Goal: Information Seeking & Learning: Find specific fact

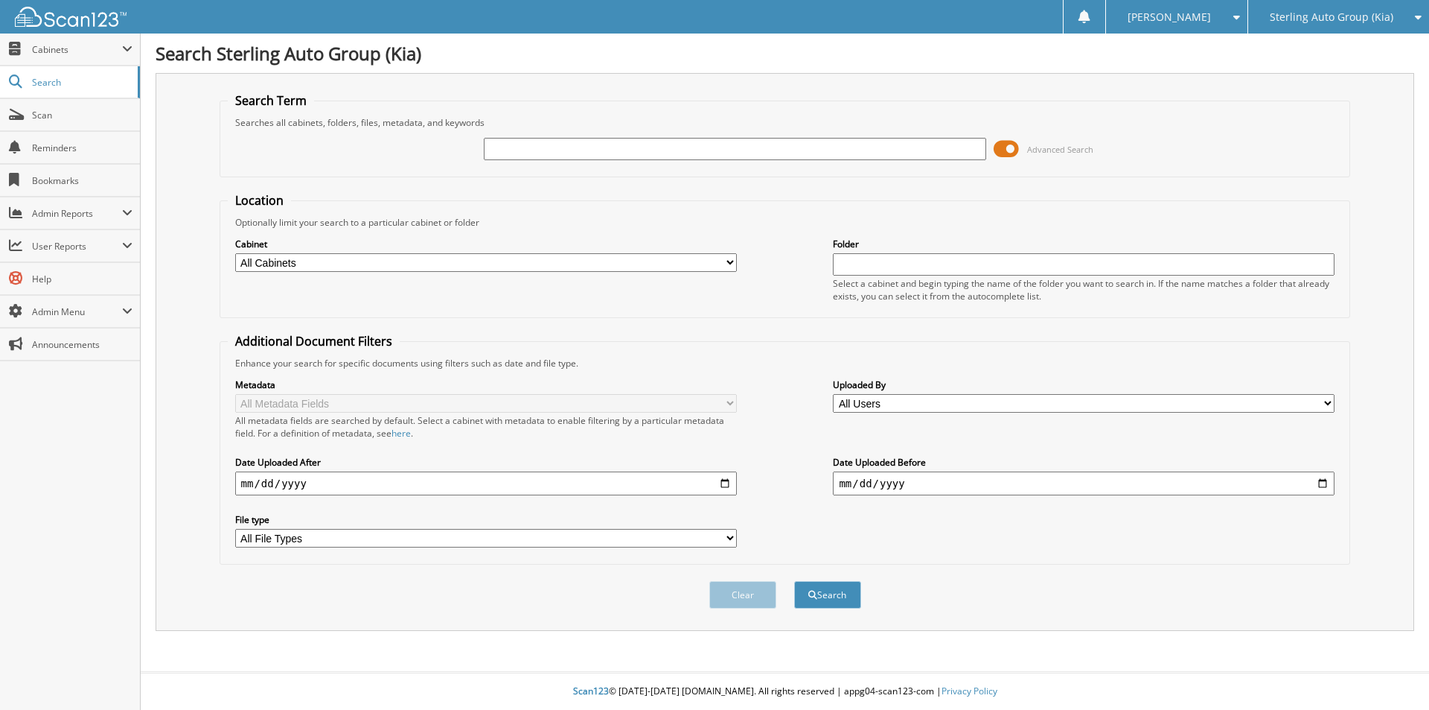
drag, startPoint x: 551, startPoint y: 131, endPoint x: 551, endPoint y: 141, distance: 10.4
click at [551, 138] on div "Advanced Search" at bounding box center [785, 149] width 1115 height 40
click at [551, 141] on input "text" at bounding box center [735, 149] width 502 height 22
type input "covert"
click at [726, 485] on input "date" at bounding box center [486, 483] width 502 height 24
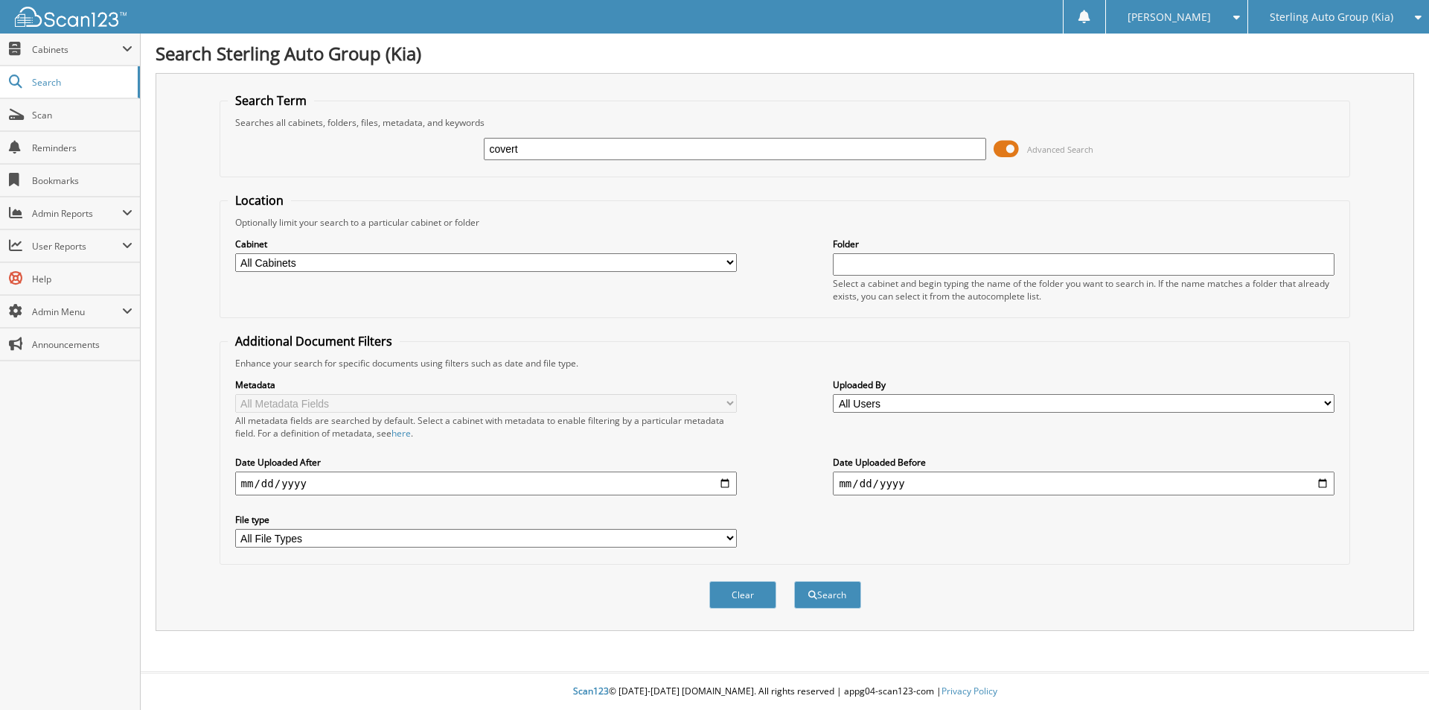
type input "[DATE]"
click at [841, 602] on button "Search" at bounding box center [827, 595] width 67 height 28
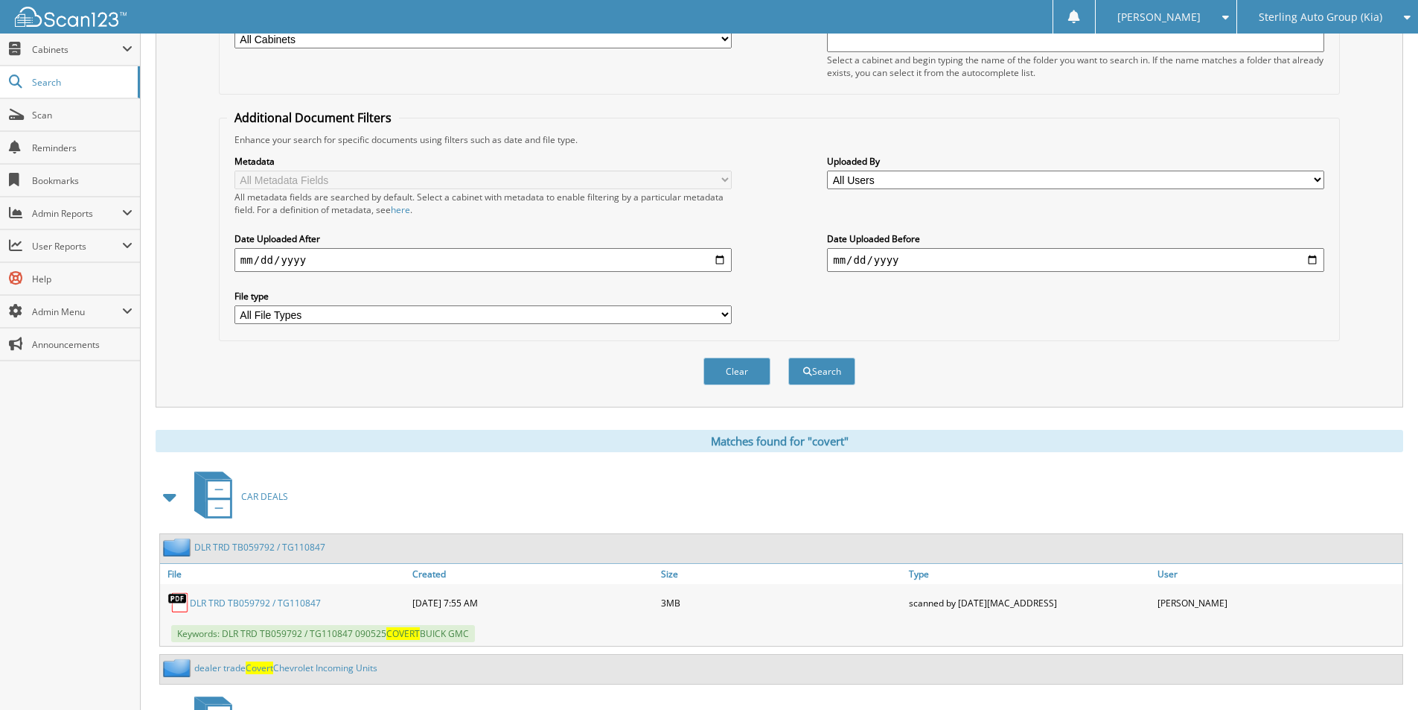
scroll to position [348, 0]
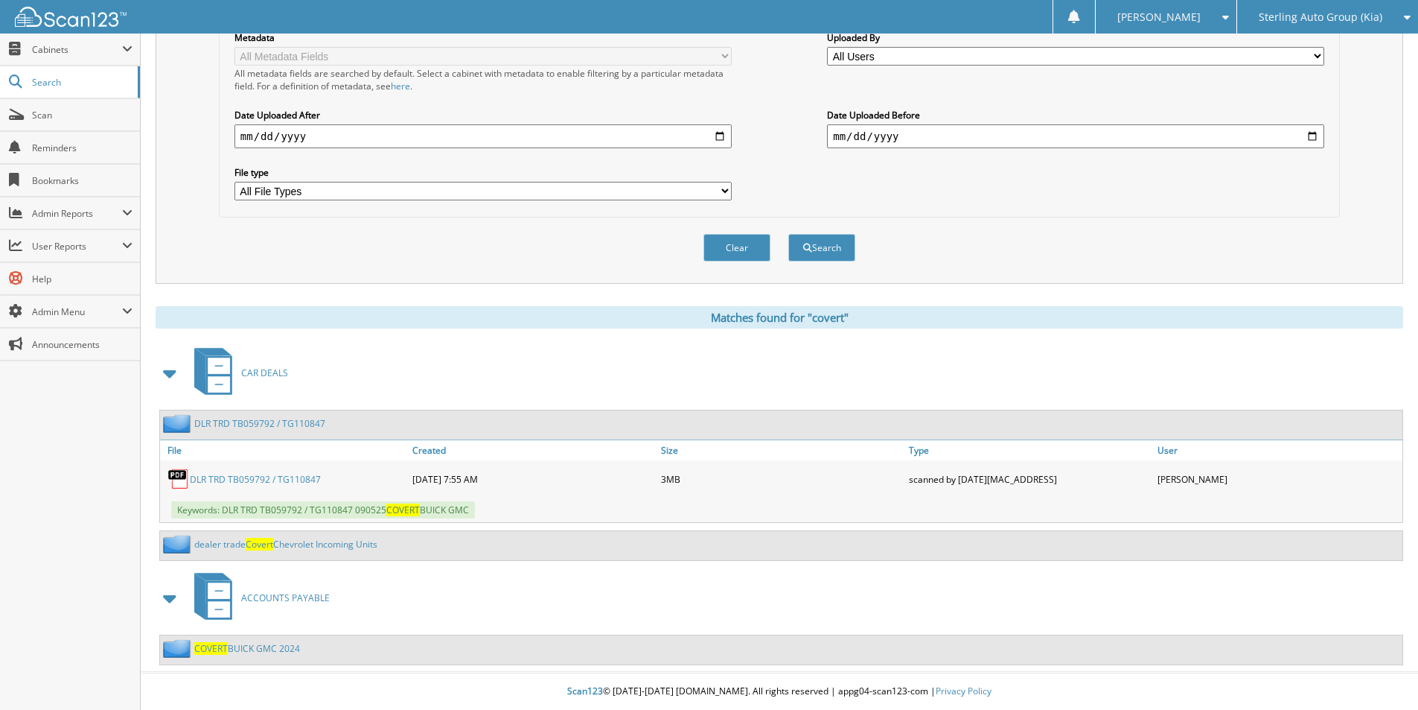
click at [258, 478] on link "DLR TRD TB059792 / TG110847" at bounding box center [255, 479] width 131 height 13
